Goal: Obtain resource: Download file/media

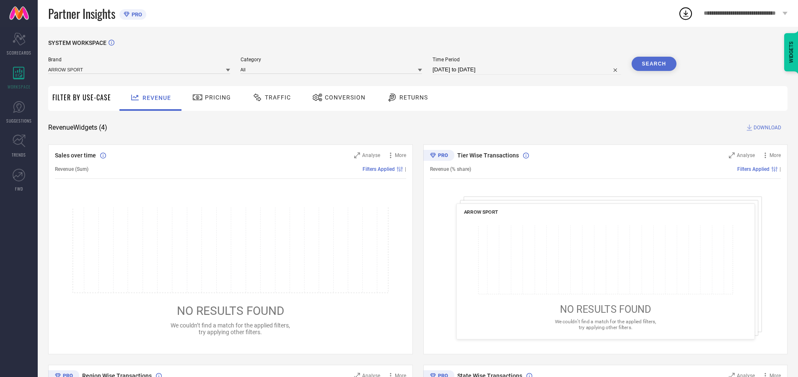
click at [270, 97] on span "Traffic" at bounding box center [278, 97] width 26 height 7
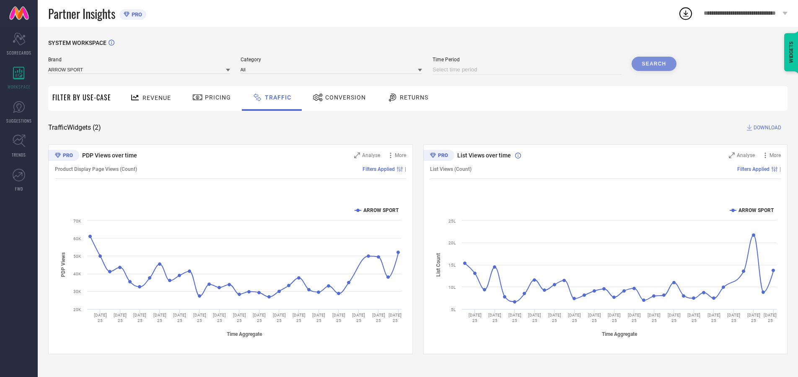
click at [528, 70] on input at bounding box center [527, 70] width 189 height 10
select select "8"
select select "2025"
select select "9"
select select "2025"
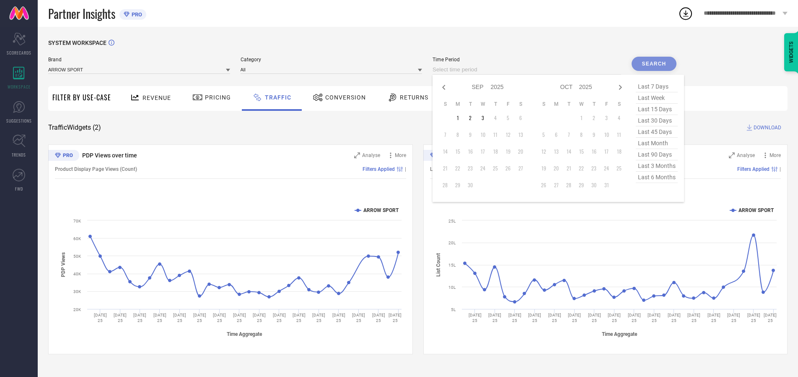
click at [486, 118] on td "3" at bounding box center [483, 118] width 13 height 13
type input "[DATE] to [DATE]"
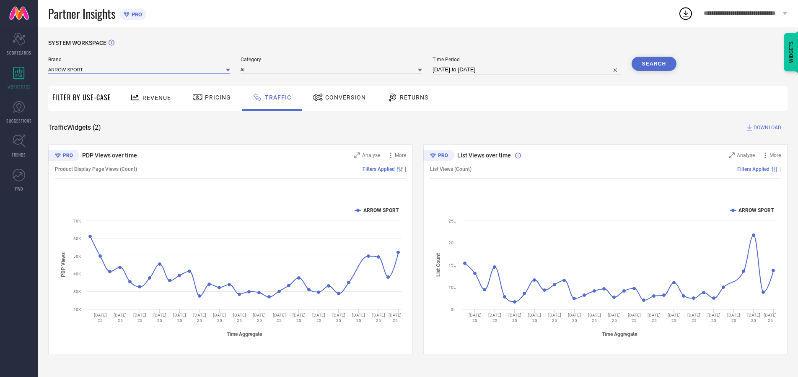
click at [140, 69] on input at bounding box center [139, 69] width 182 height 9
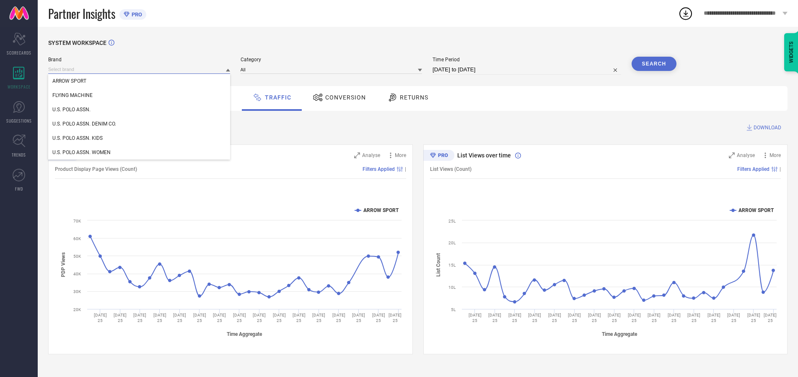
click at [140, 69] on input at bounding box center [139, 69] width 182 height 9
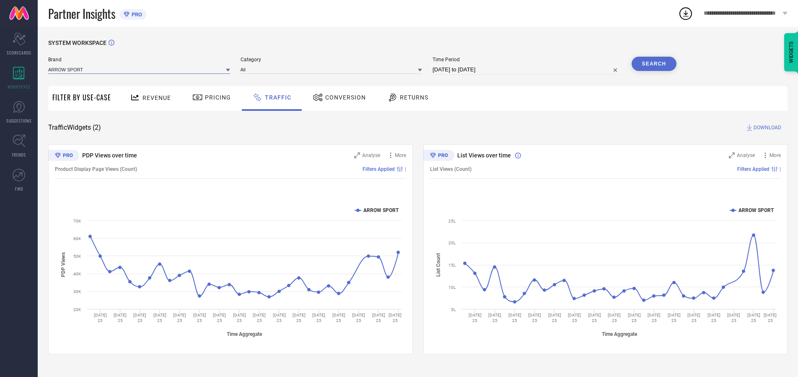
click at [140, 69] on input at bounding box center [139, 69] width 182 height 9
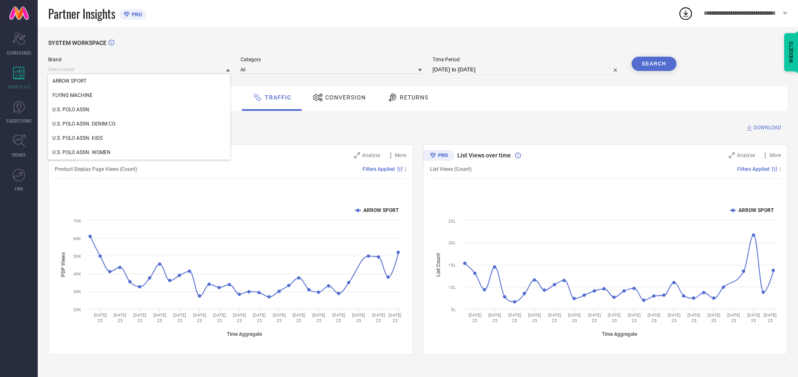
click at [140, 109] on div "U.S. POLO ASSN." at bounding box center [139, 109] width 182 height 14
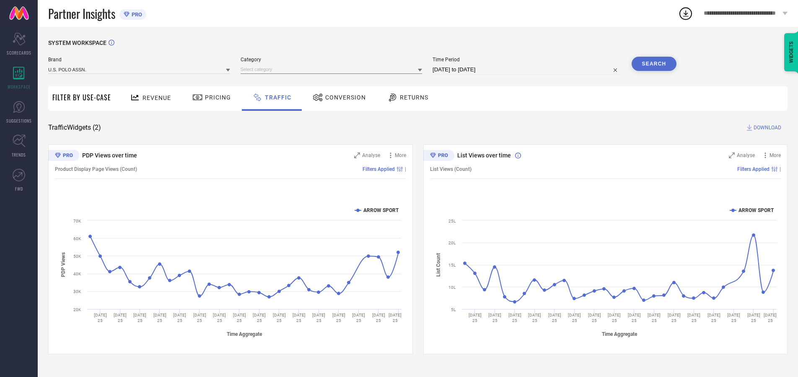
click at [333, 69] on input at bounding box center [332, 69] width 182 height 9
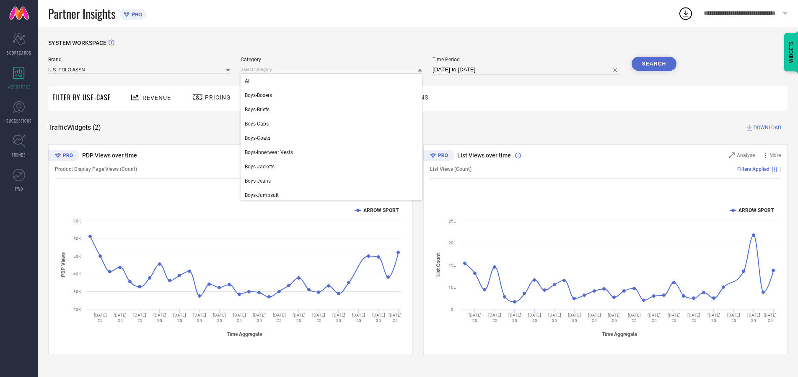
click at [333, 81] on div "All" at bounding box center [332, 81] width 182 height 14
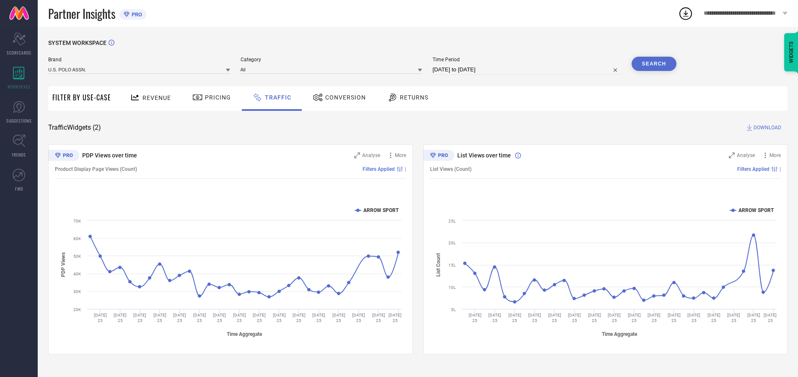
click at [654, 64] on button "Search" at bounding box center [654, 64] width 45 height 14
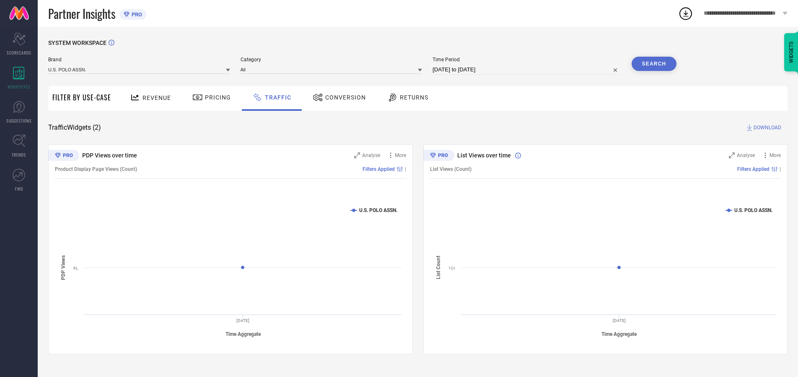
click at [767, 127] on span "DOWNLOAD" at bounding box center [768, 127] width 28 height 8
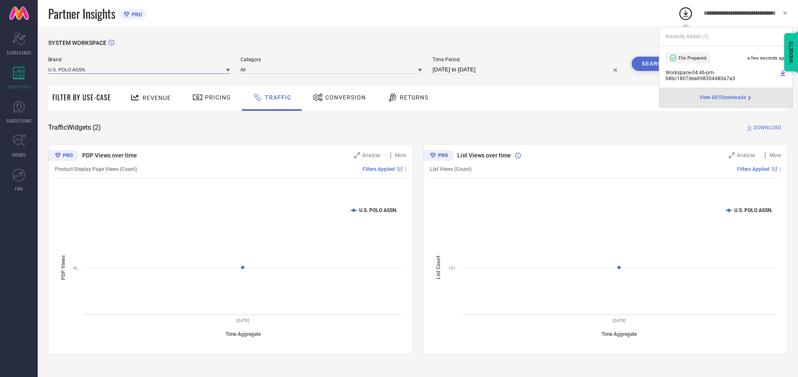
click at [140, 69] on input at bounding box center [139, 69] width 182 height 9
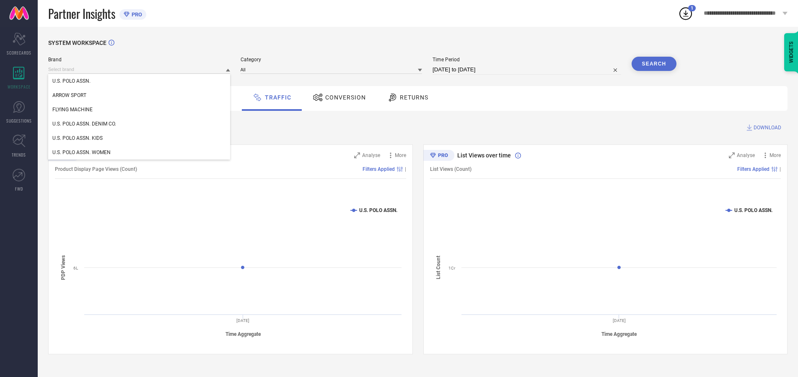
click at [140, 124] on div "U.S. POLO ASSN. DENIM CO." at bounding box center [139, 124] width 182 height 14
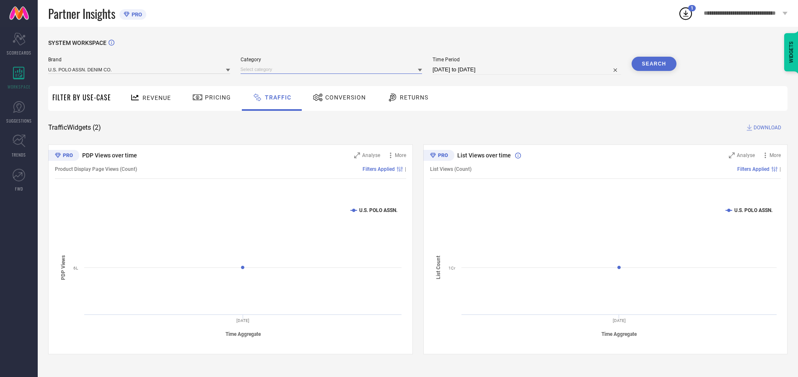
click at [333, 69] on input at bounding box center [332, 69] width 182 height 9
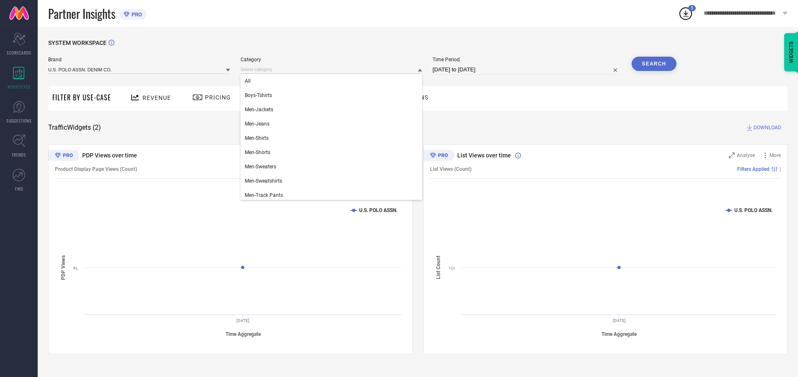
click at [333, 81] on div "All" at bounding box center [332, 81] width 182 height 14
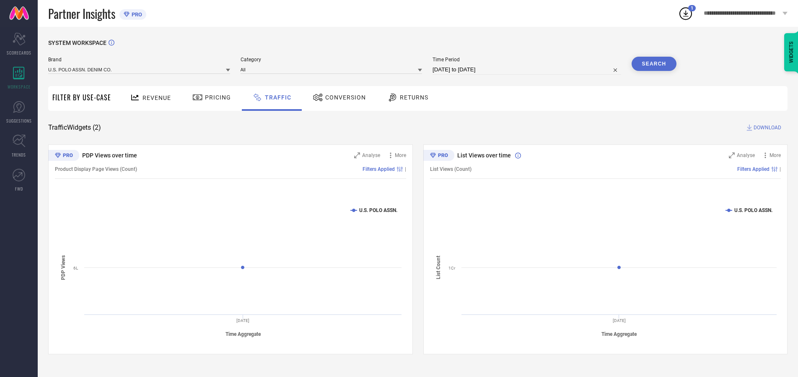
click at [654, 64] on button "Search" at bounding box center [654, 64] width 45 height 14
click at [767, 127] on span "DOWNLOAD" at bounding box center [768, 127] width 28 height 8
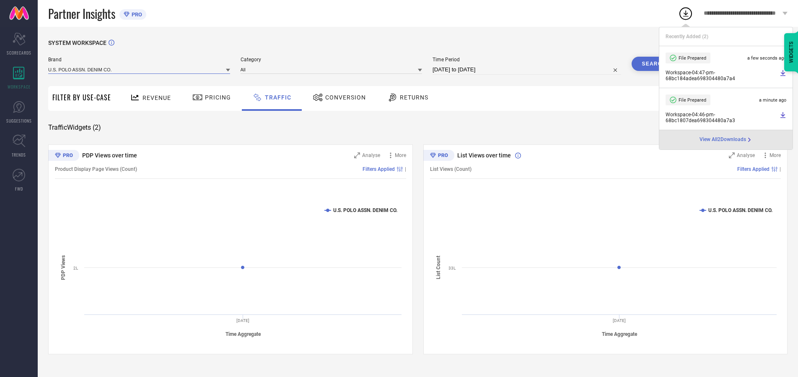
click at [140, 69] on input at bounding box center [139, 69] width 182 height 9
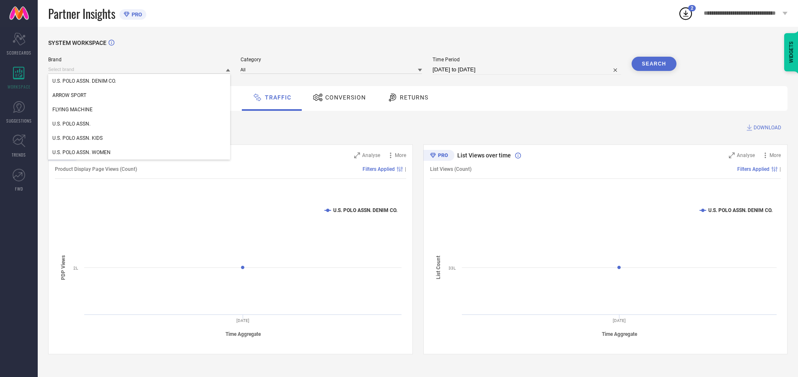
click at [140, 138] on div "U.S. POLO ASSN. KIDS" at bounding box center [139, 138] width 182 height 14
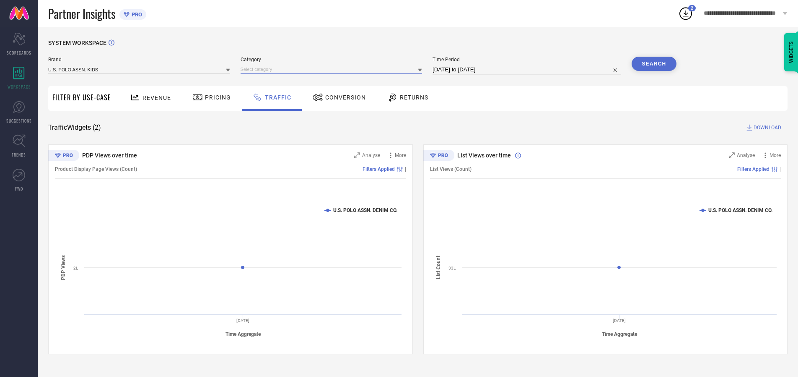
click at [333, 69] on input at bounding box center [332, 69] width 182 height 9
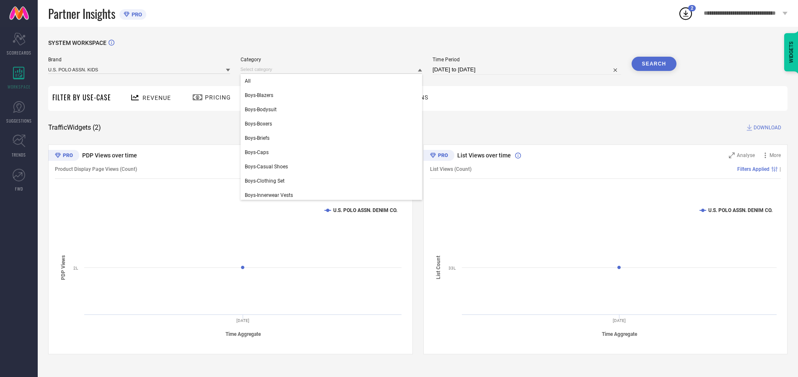
click at [333, 81] on div "All" at bounding box center [332, 81] width 182 height 14
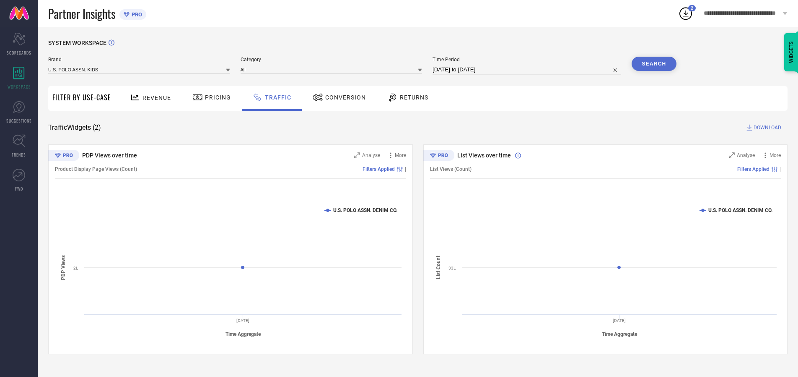
click at [654, 64] on button "Search" at bounding box center [654, 64] width 45 height 14
click at [767, 127] on span "DOWNLOAD" at bounding box center [768, 127] width 28 height 8
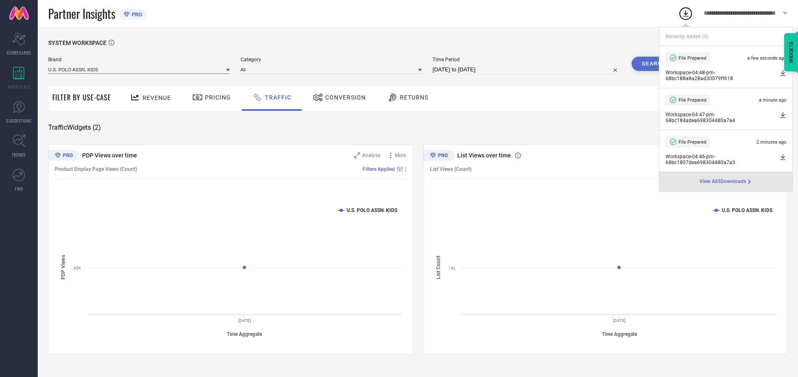
click at [140, 69] on input at bounding box center [139, 69] width 182 height 9
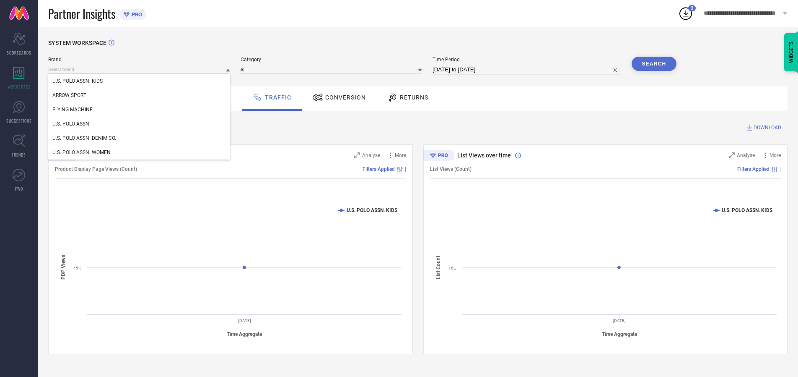
click at [140, 152] on div "U.S. POLO ASSN. WOMEN" at bounding box center [139, 152] width 182 height 14
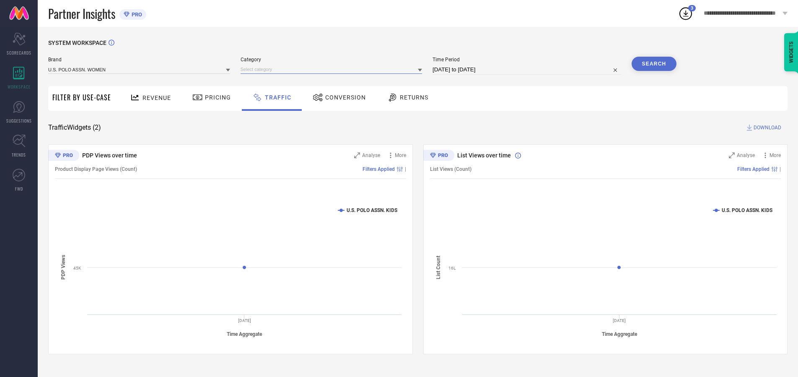
click at [333, 69] on input at bounding box center [332, 69] width 182 height 9
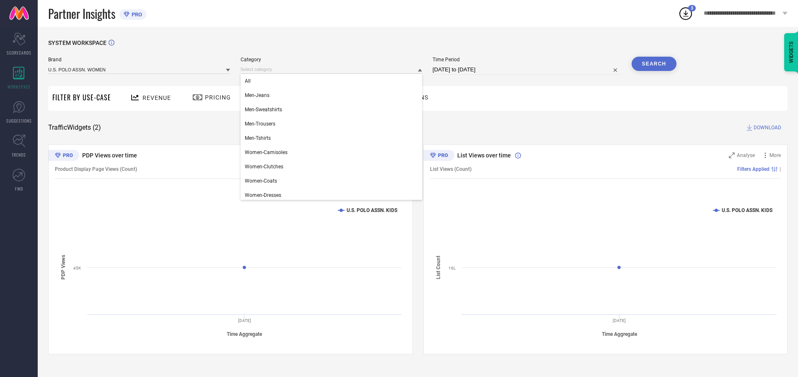
click at [333, 81] on div "All" at bounding box center [332, 81] width 182 height 14
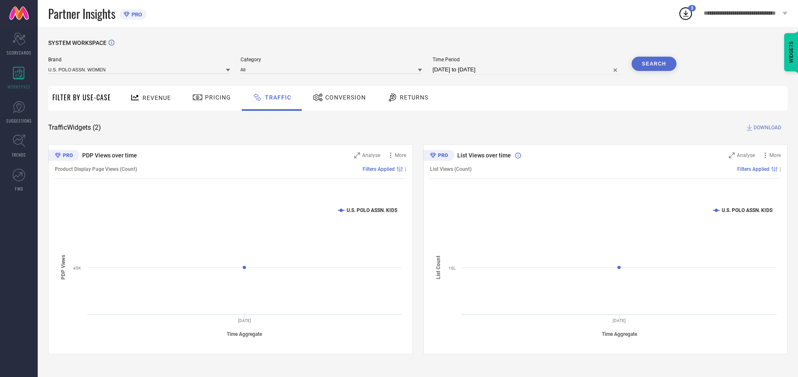
click at [654, 64] on button "Search" at bounding box center [654, 64] width 45 height 14
click at [767, 127] on span "DOWNLOAD" at bounding box center [768, 127] width 28 height 8
